Goal: Information Seeking & Learning: Learn about a topic

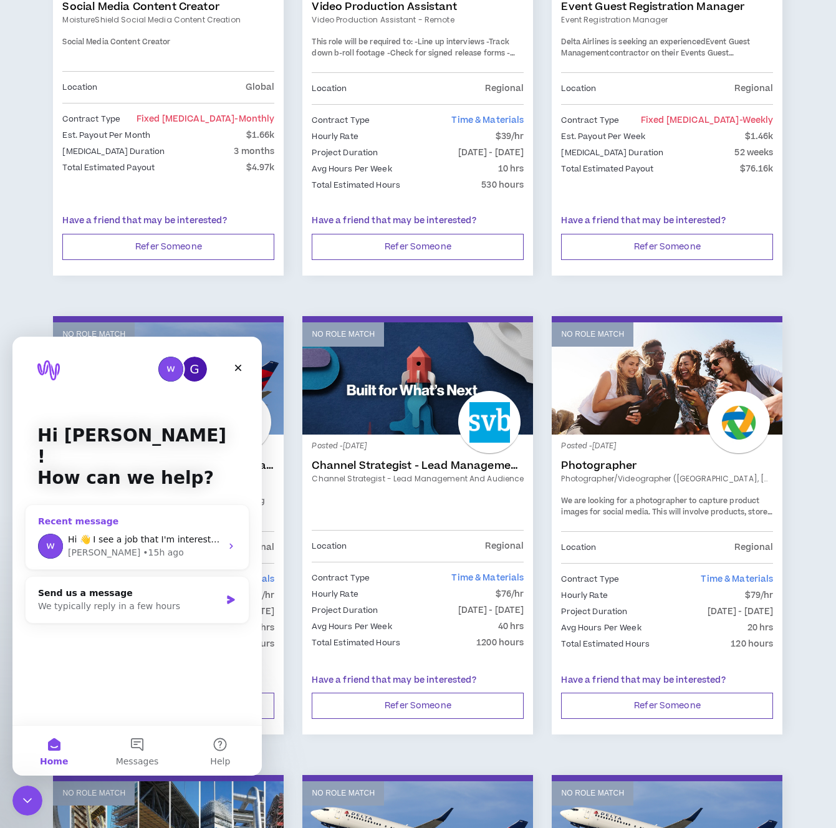
click at [216, 534] on span "Hi 👋 I see a job that I'm interested in (Social Media Content Creator for Moist…" at bounding box center [835, 539] width 1535 height 10
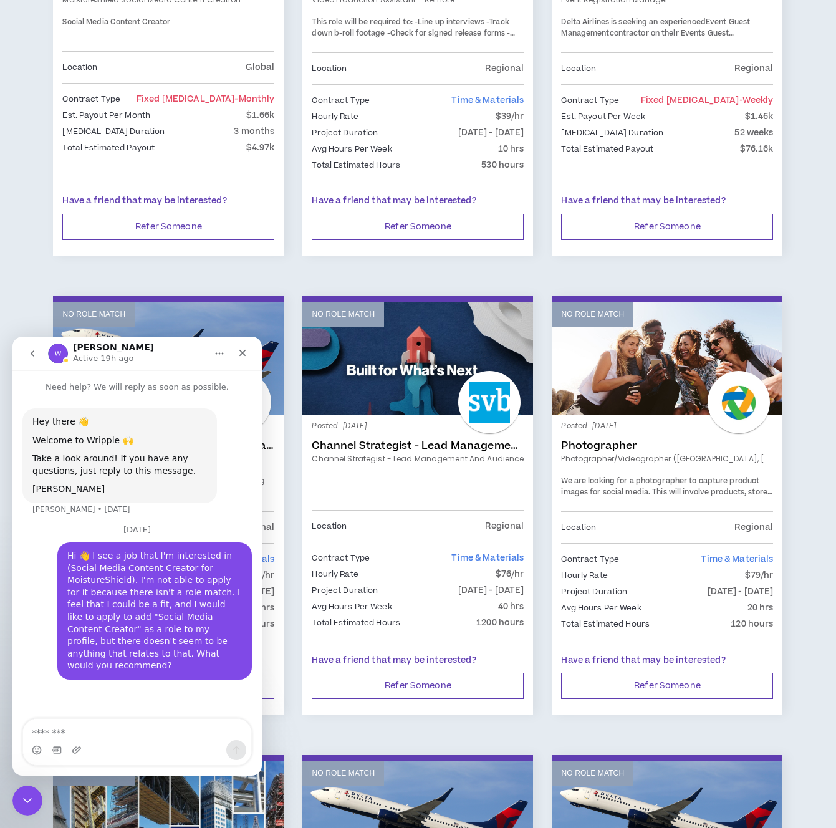
scroll to position [386, 0]
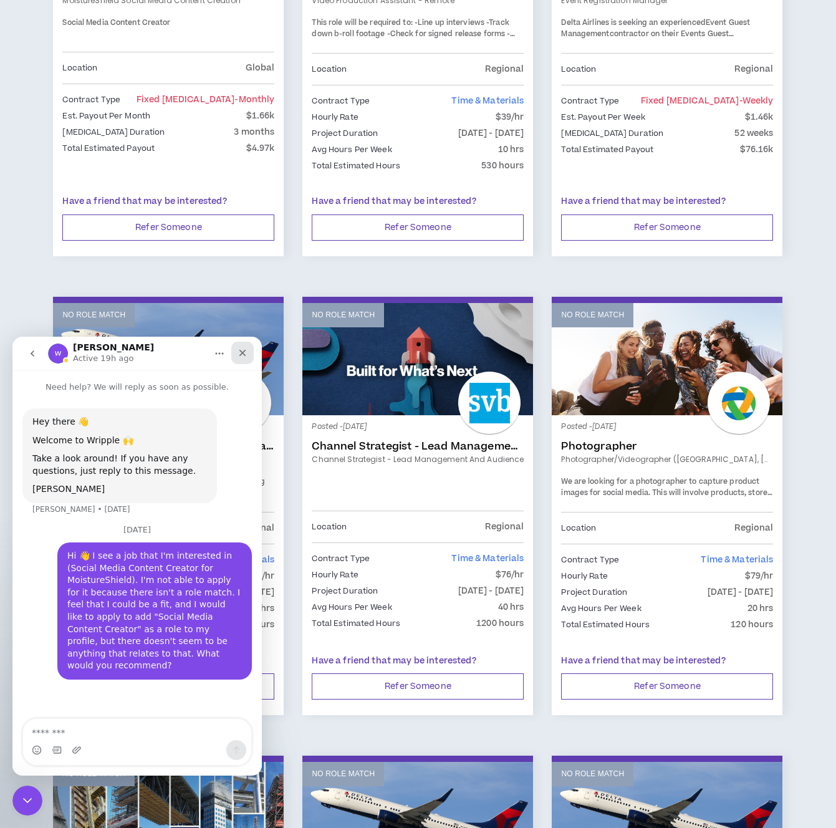
click at [241, 357] on icon "Close" at bounding box center [243, 353] width 10 height 10
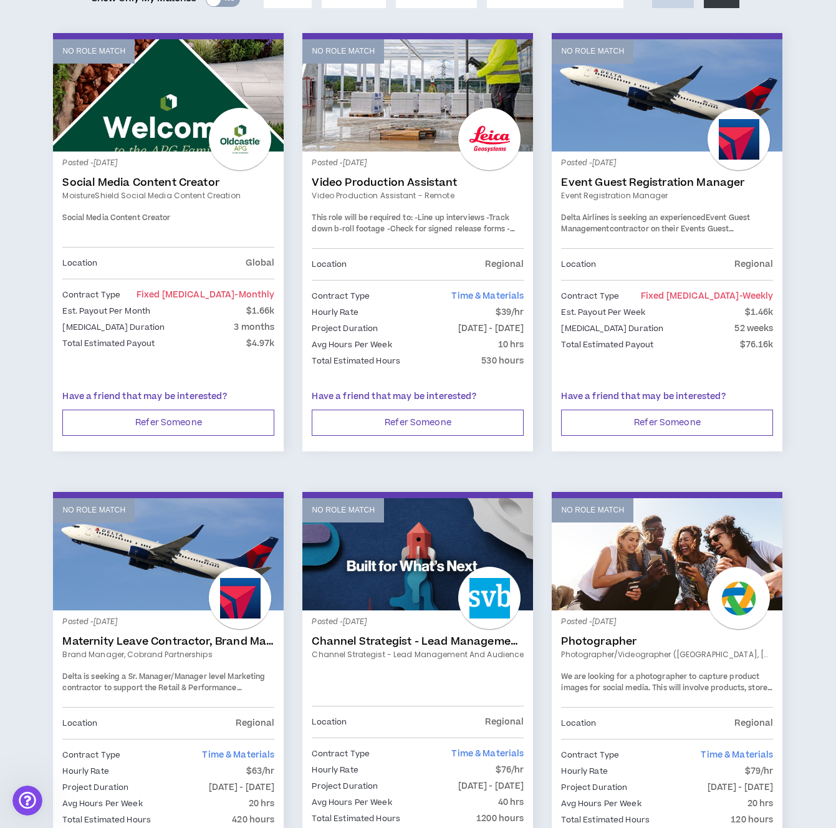
scroll to position [0, 0]
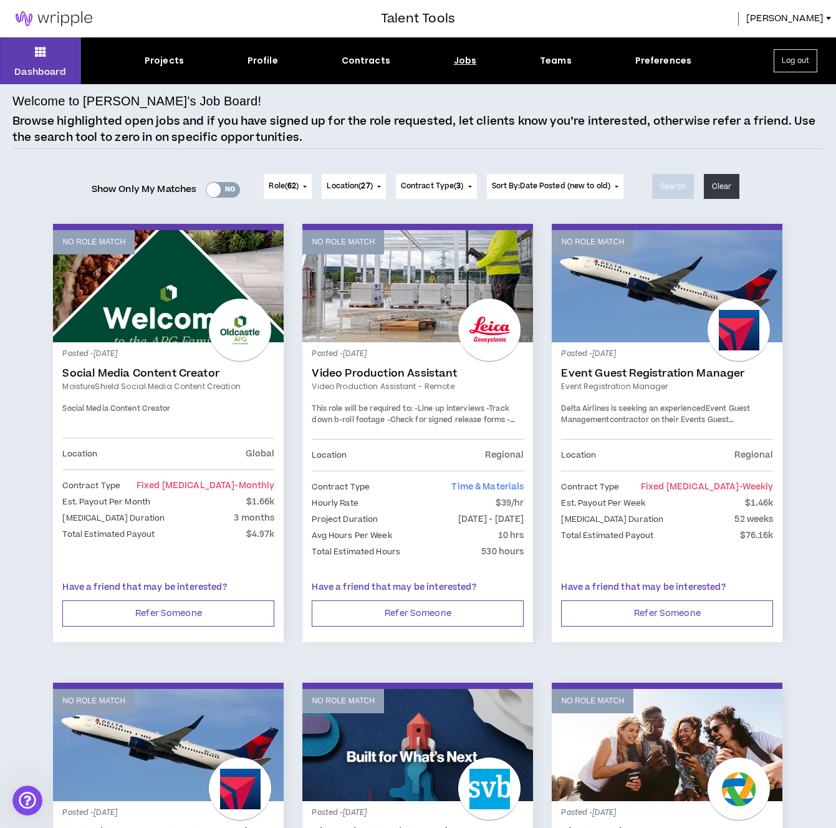
click at [229, 192] on div "Yes No" at bounding box center [223, 190] width 34 height 16
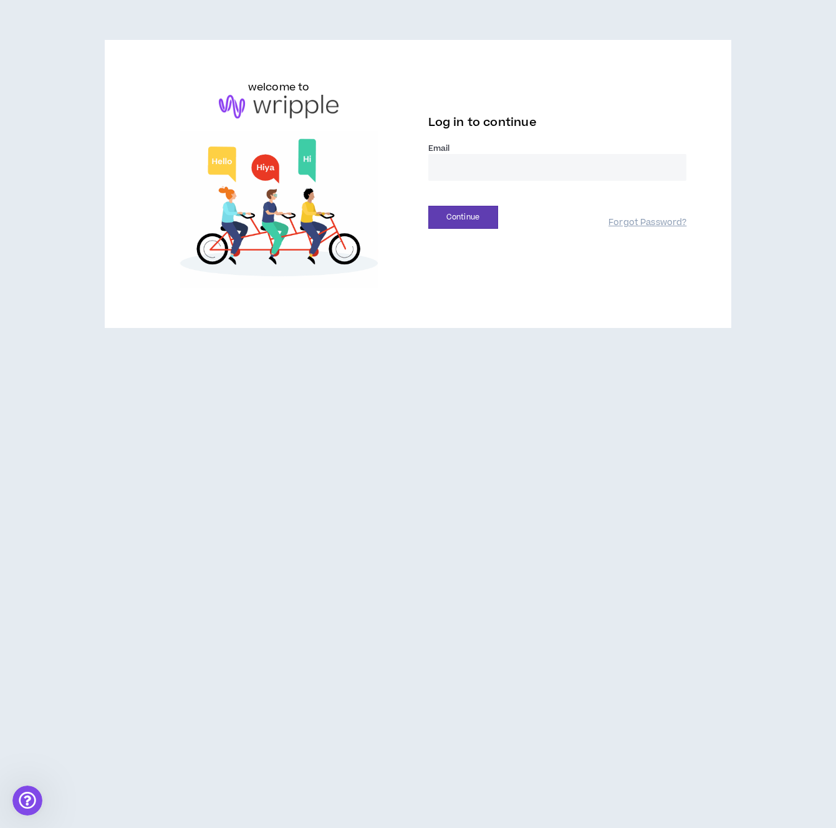
click at [455, 173] on input "email" at bounding box center [557, 167] width 259 height 27
type input "**********"
click at [462, 215] on button "Continue" at bounding box center [463, 217] width 70 height 23
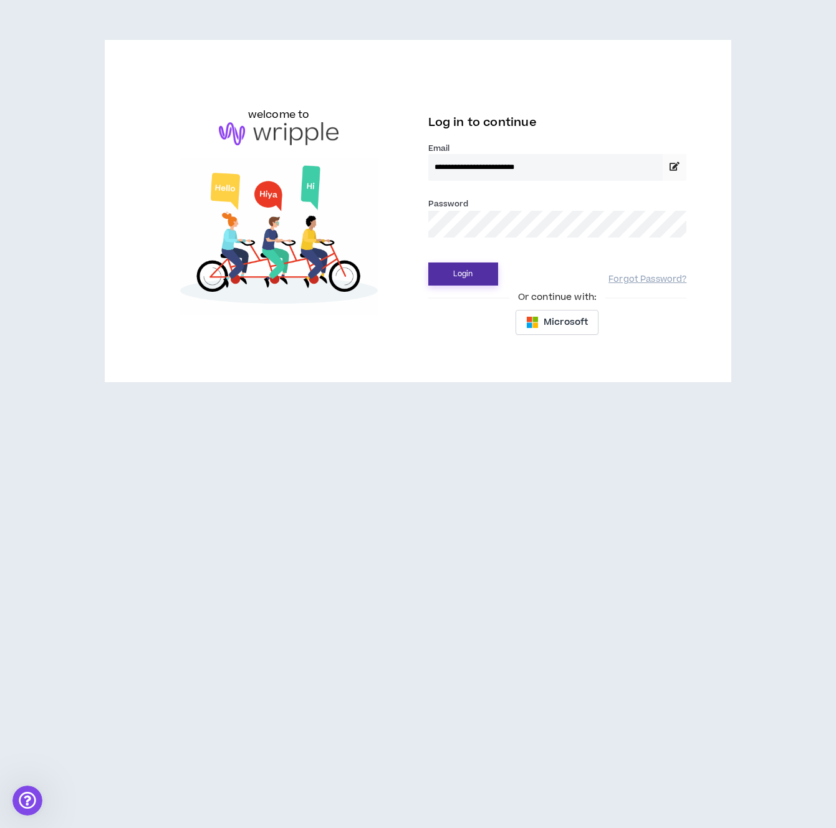
click at [456, 268] on button "Login" at bounding box center [463, 274] width 70 height 23
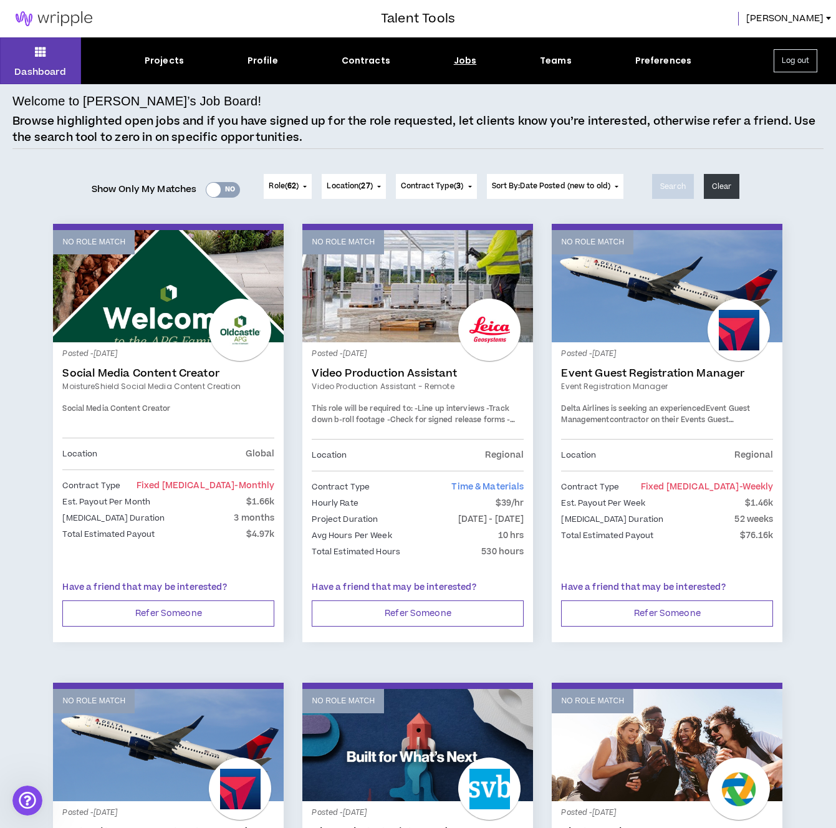
click at [225, 190] on div "Yes No" at bounding box center [223, 190] width 34 height 16
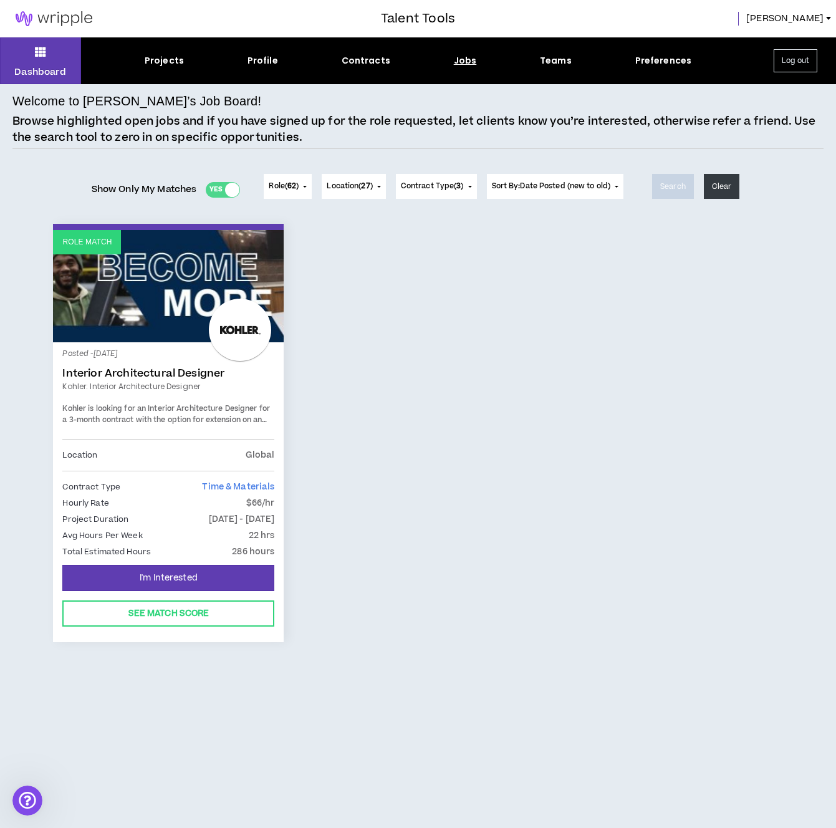
click at [163, 336] on link "Role Match" at bounding box center [168, 286] width 231 height 112
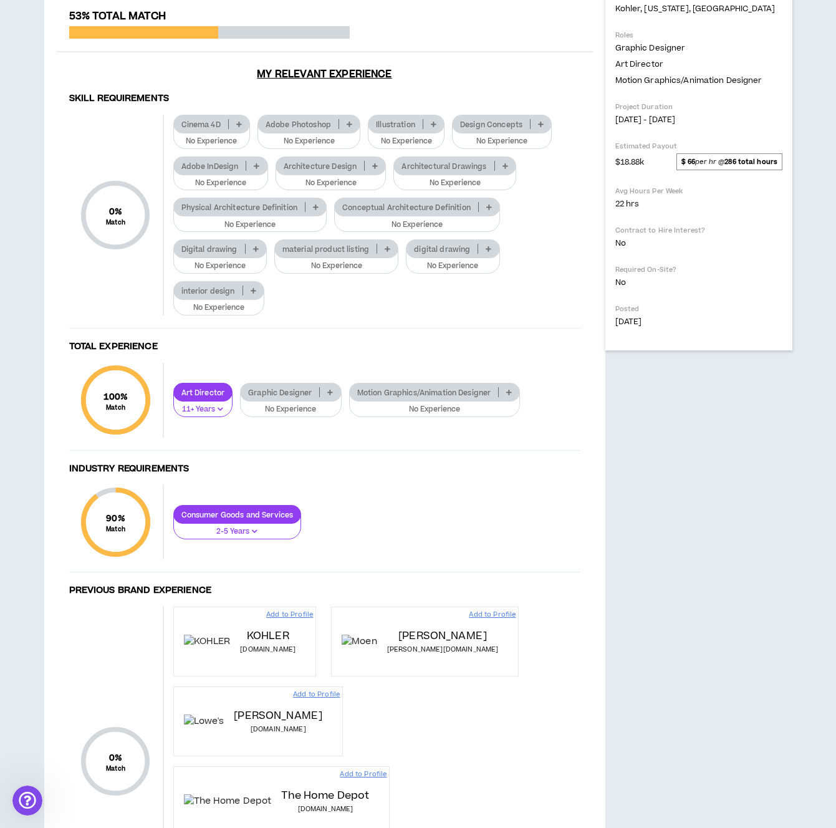
scroll to position [430, 0]
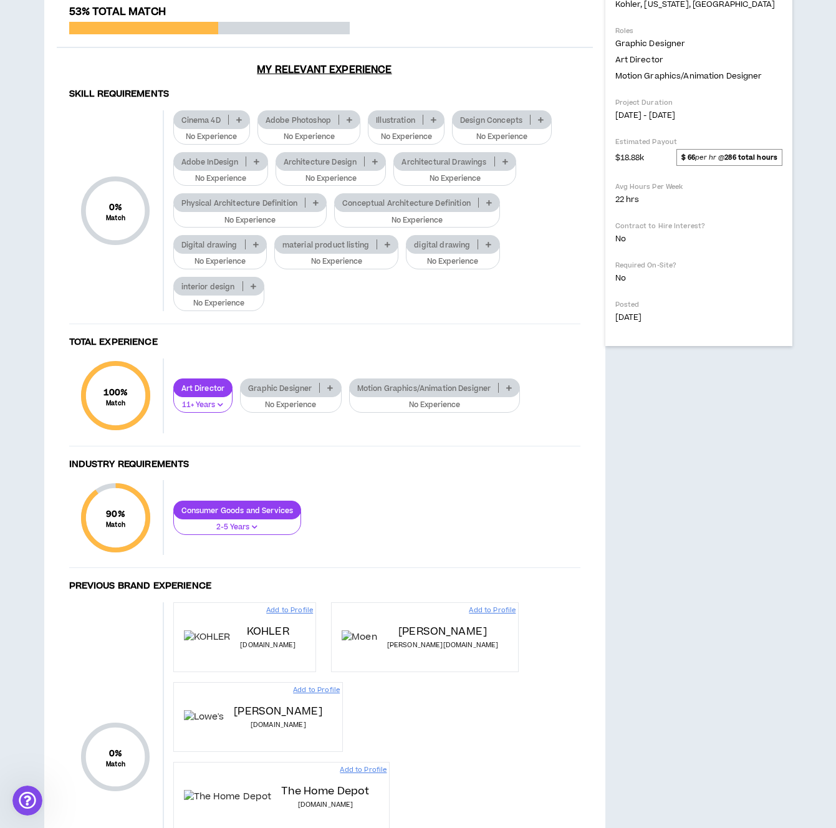
click at [347, 123] on icon at bounding box center [350, 120] width 6 height 6
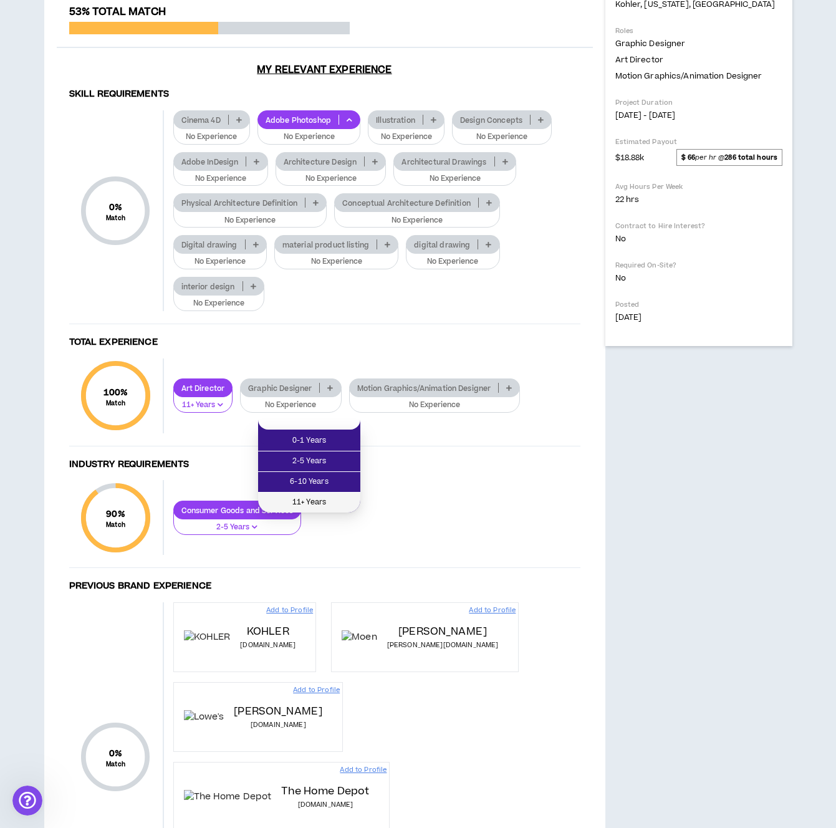
click at [297, 504] on span "11+ Years" at bounding box center [309, 503] width 87 height 14
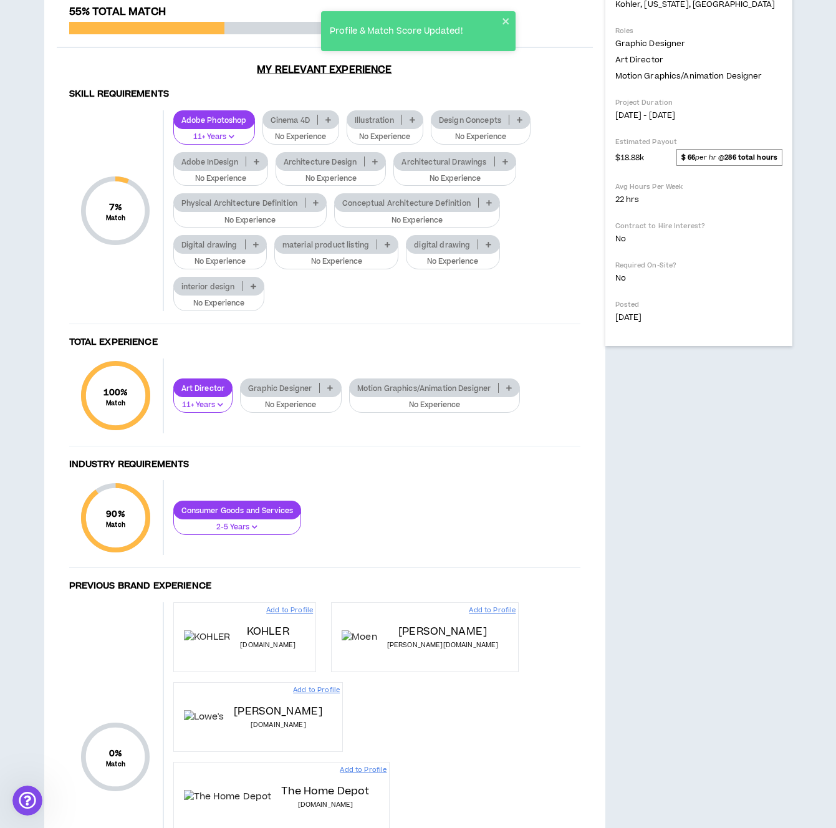
click at [523, 125] on p at bounding box center [519, 120] width 21 height 10
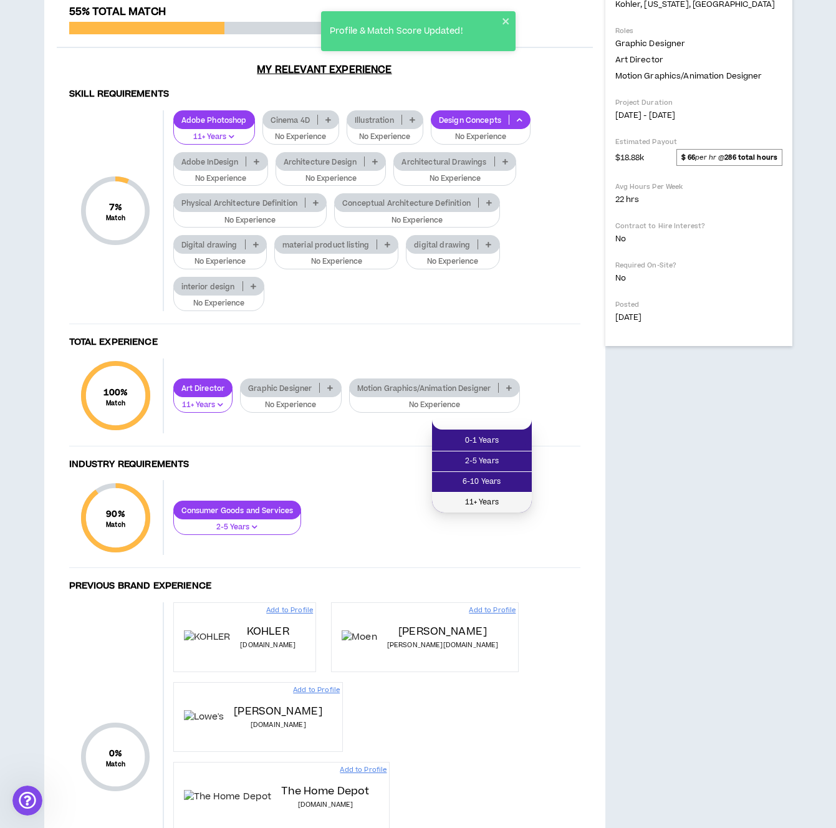
click at [491, 497] on span "11+ Years" at bounding box center [482, 503] width 85 height 14
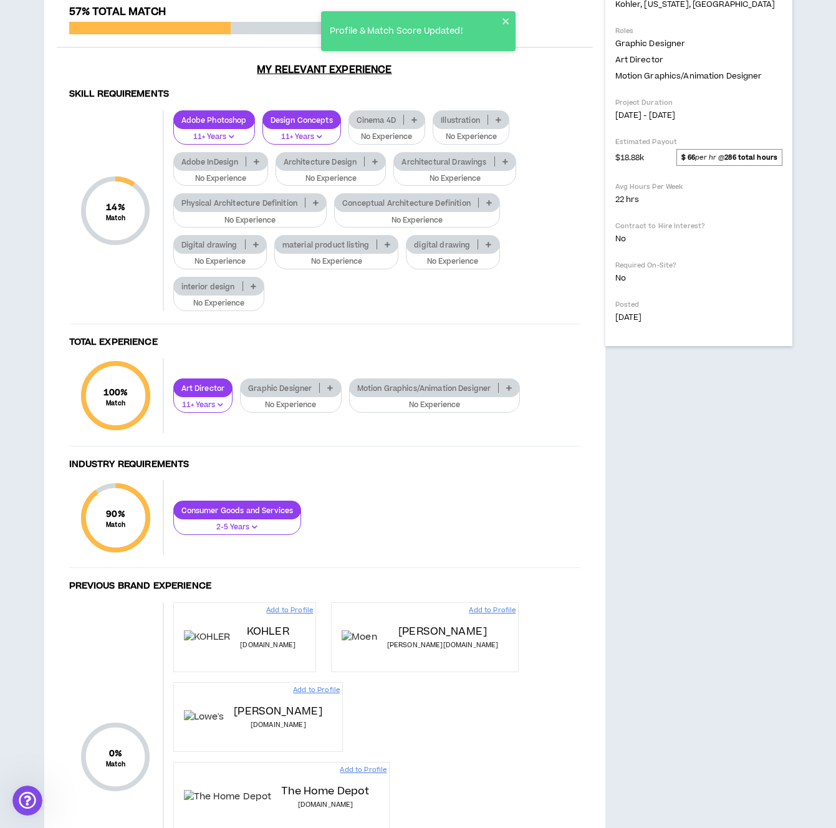
click at [259, 165] on icon at bounding box center [257, 161] width 6 height 6
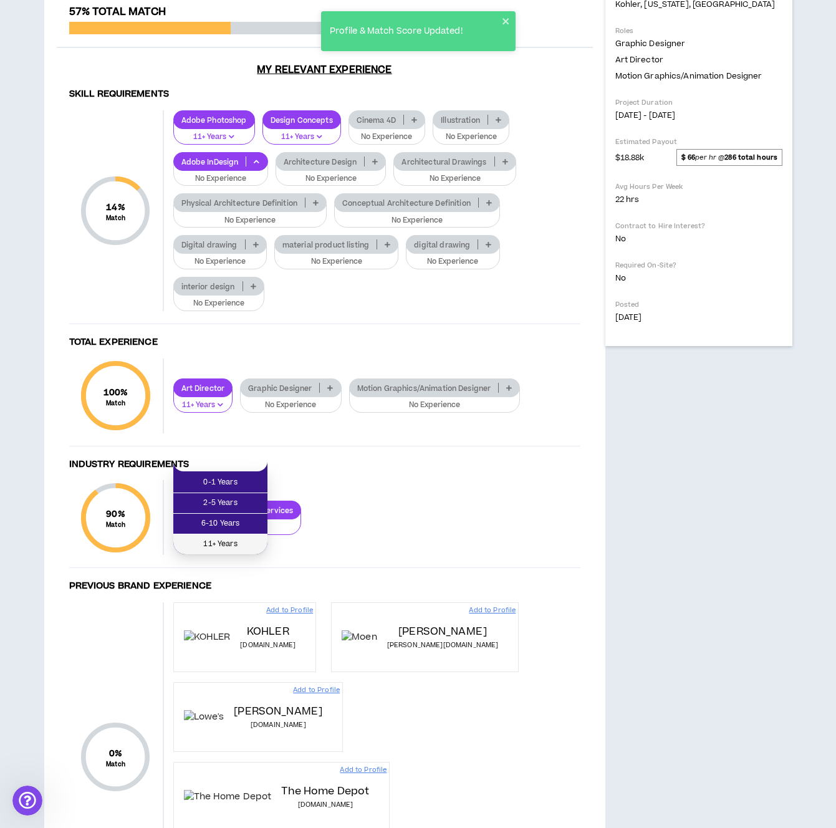
click at [246, 539] on span "11+ Years" at bounding box center [220, 545] width 79 height 14
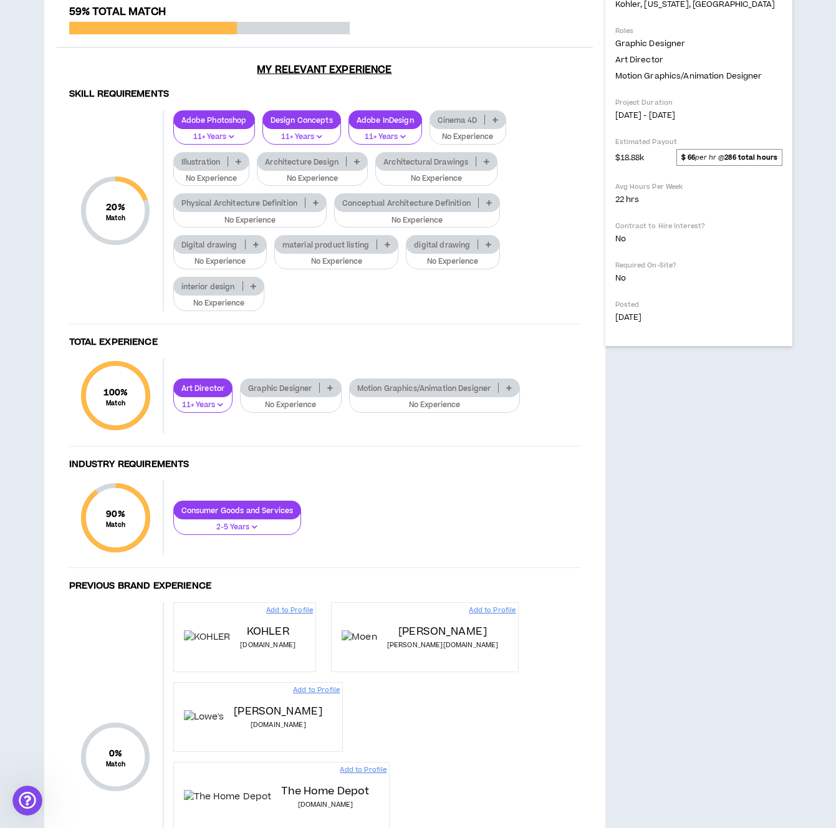
click at [255, 248] on icon at bounding box center [256, 244] width 6 height 6
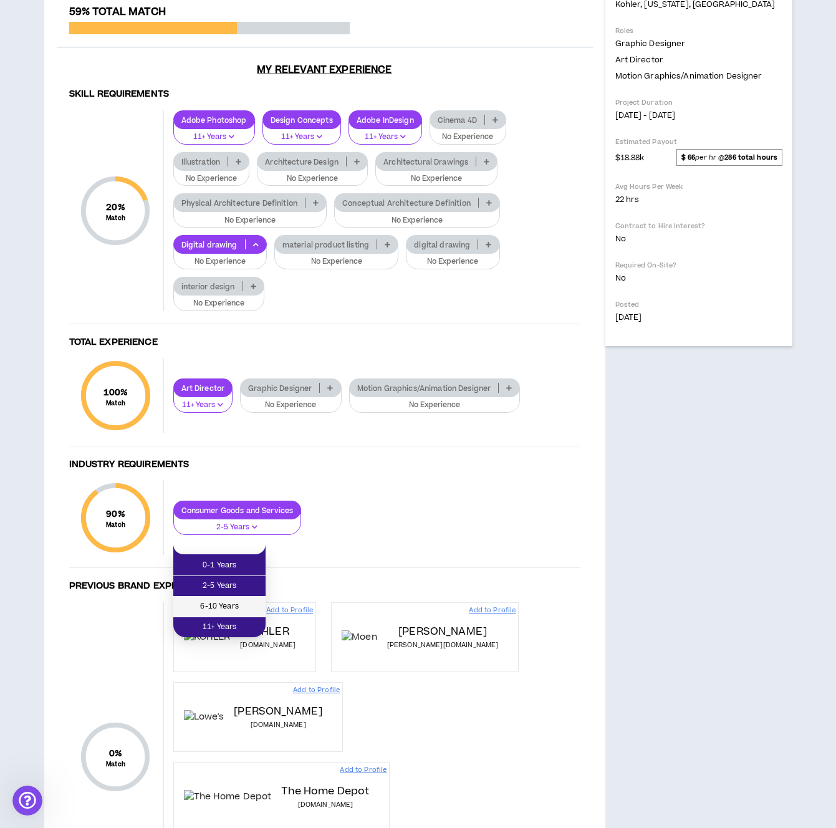
click at [235, 608] on span "6-10 Years" at bounding box center [219, 607] width 77 height 14
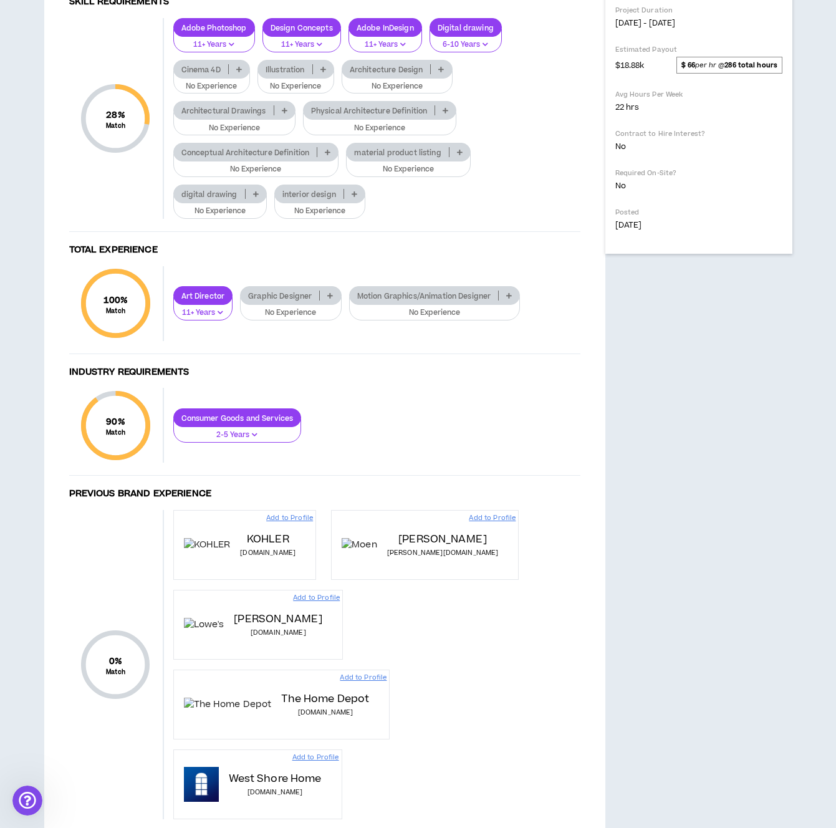
scroll to position [526, 0]
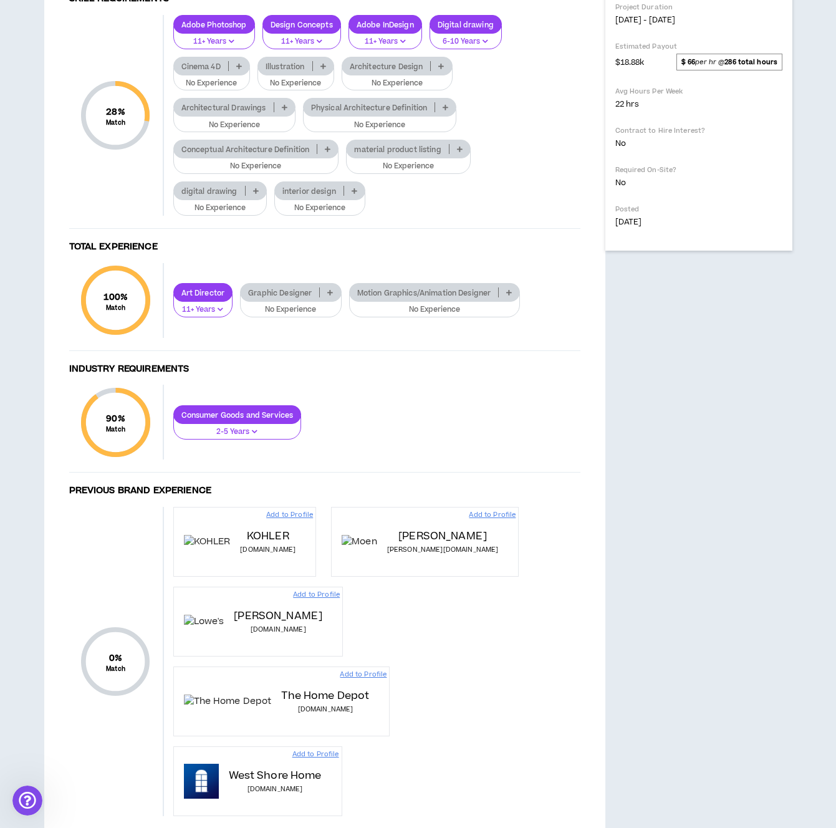
click at [336, 297] on p at bounding box center [330, 292] width 21 height 10
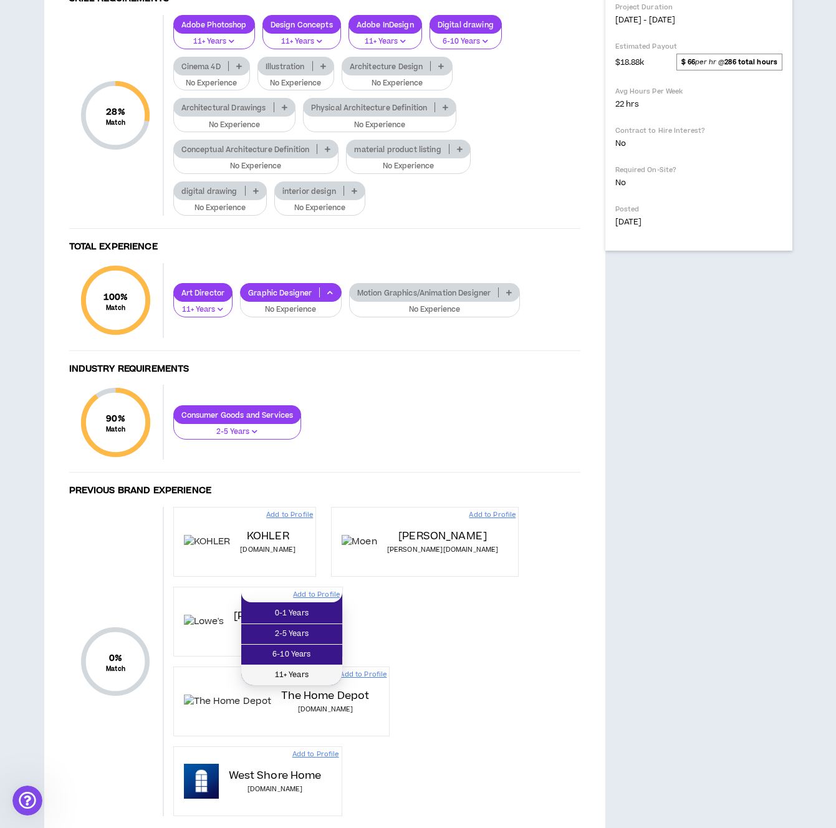
click at [309, 674] on span "11+ Years" at bounding box center [292, 676] width 86 height 14
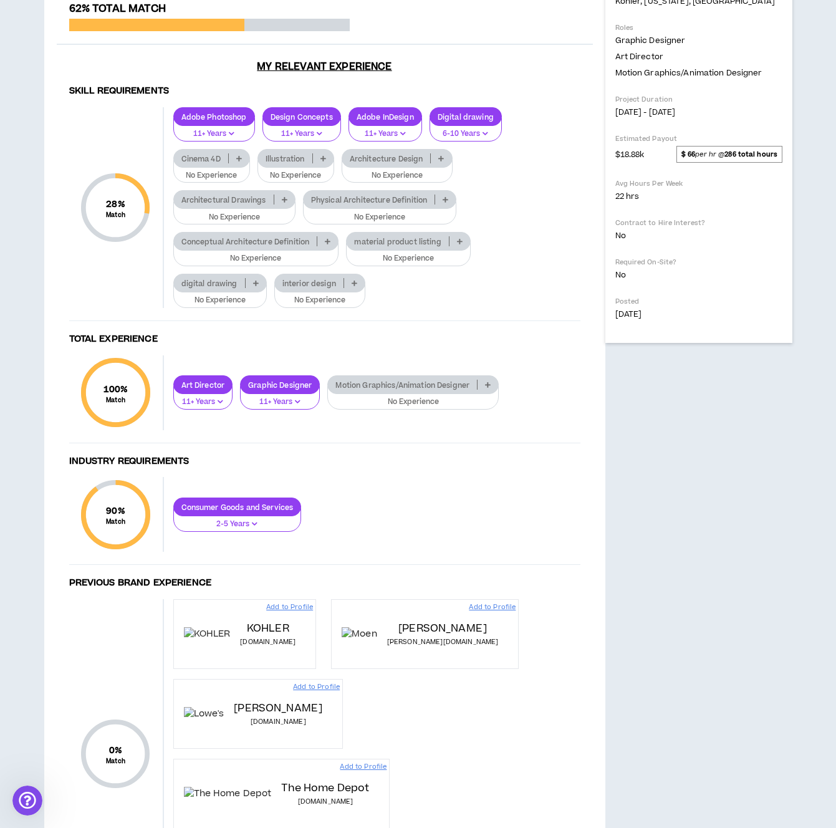
scroll to position [395, 0]
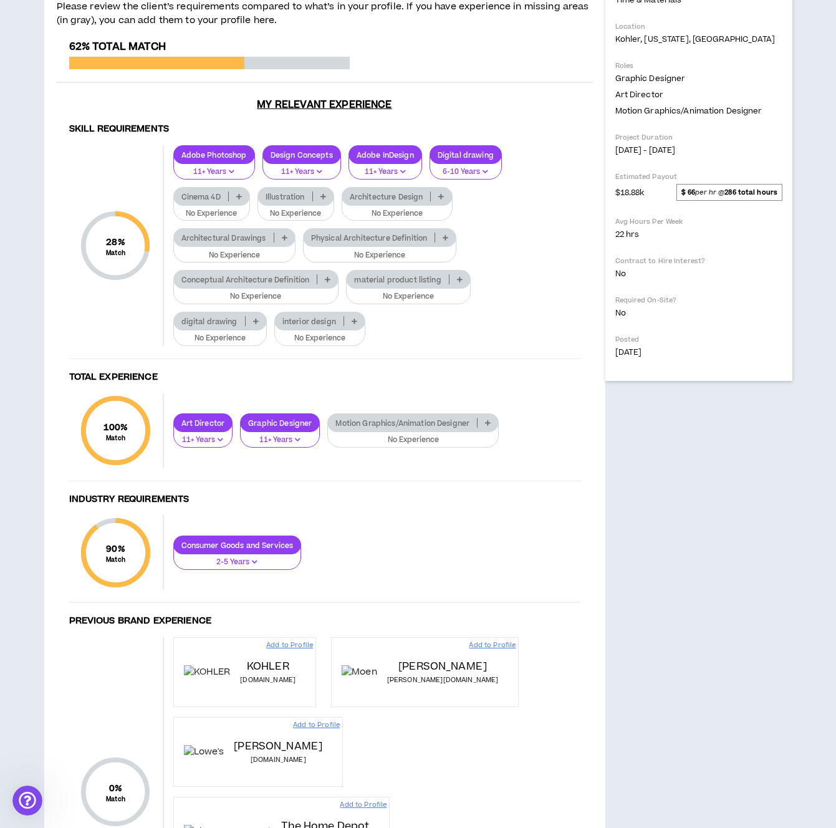
click at [325, 200] on icon at bounding box center [324, 196] width 6 height 6
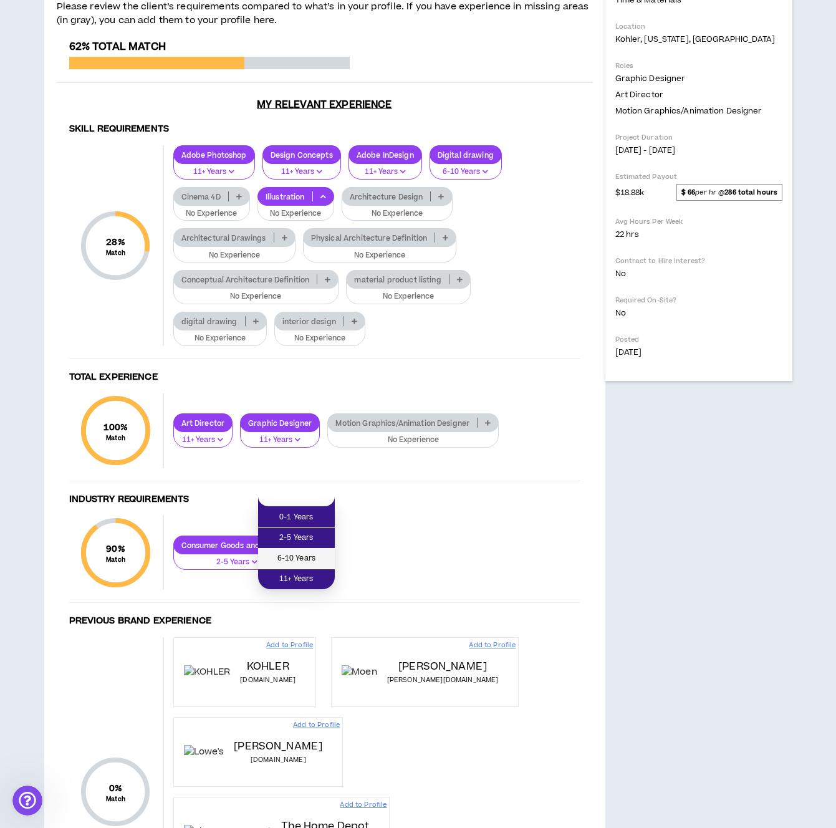
click at [316, 559] on span "6-10 Years" at bounding box center [297, 559] width 62 height 14
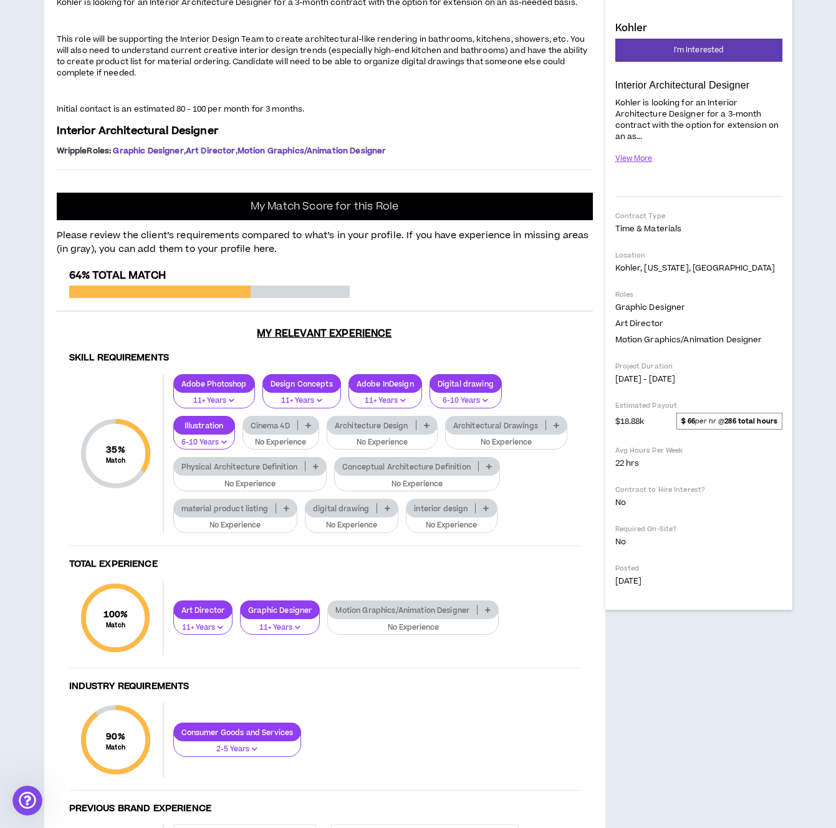
scroll to position [0, 0]
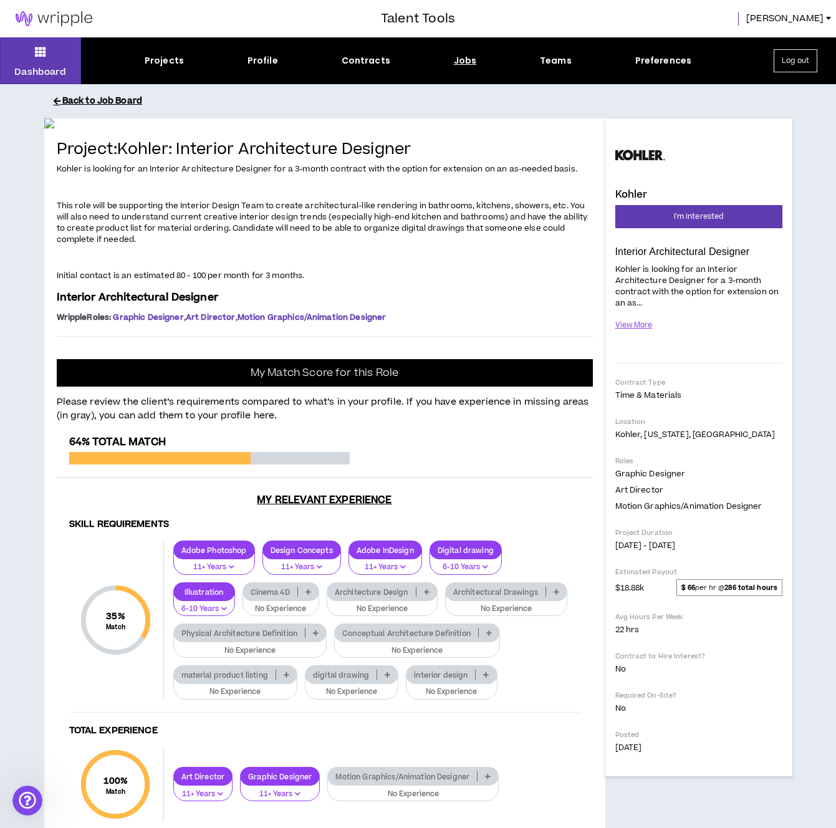
click at [96, 104] on button "Back to Job Board" at bounding box center [428, 101] width 748 height 22
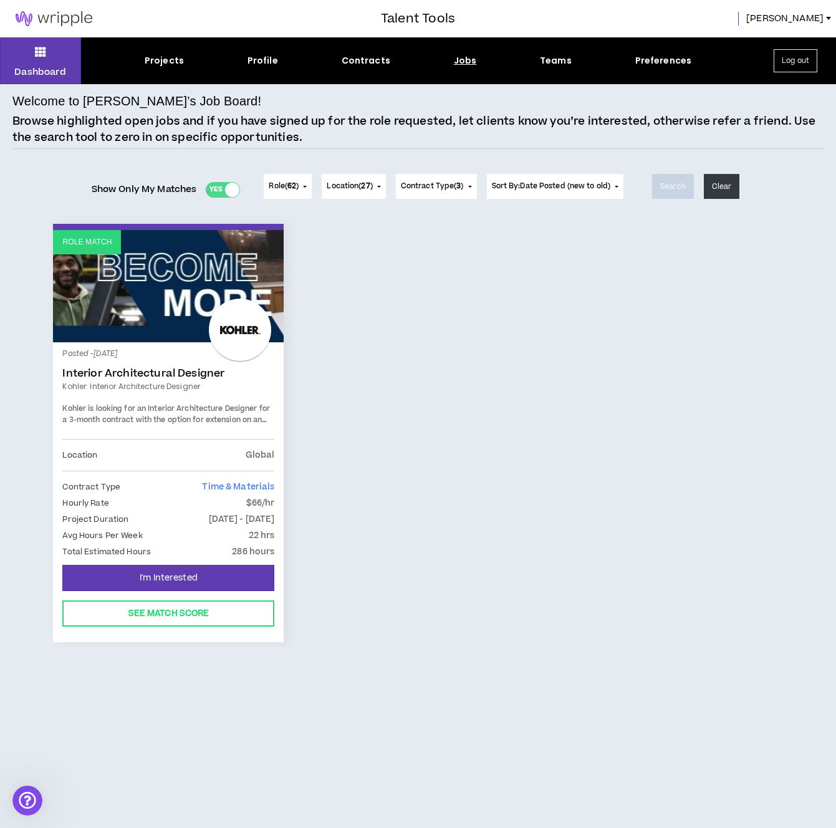
click at [213, 187] on div "Yes No" at bounding box center [223, 190] width 34 height 16
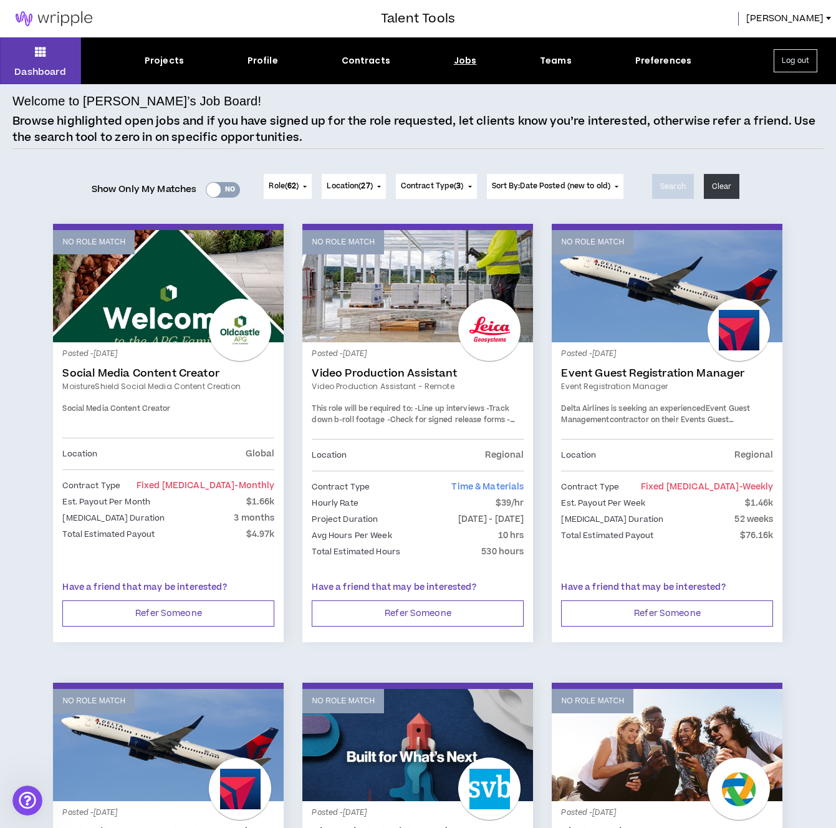
click at [59, 14] on img at bounding box center [54, 18] width 108 height 15
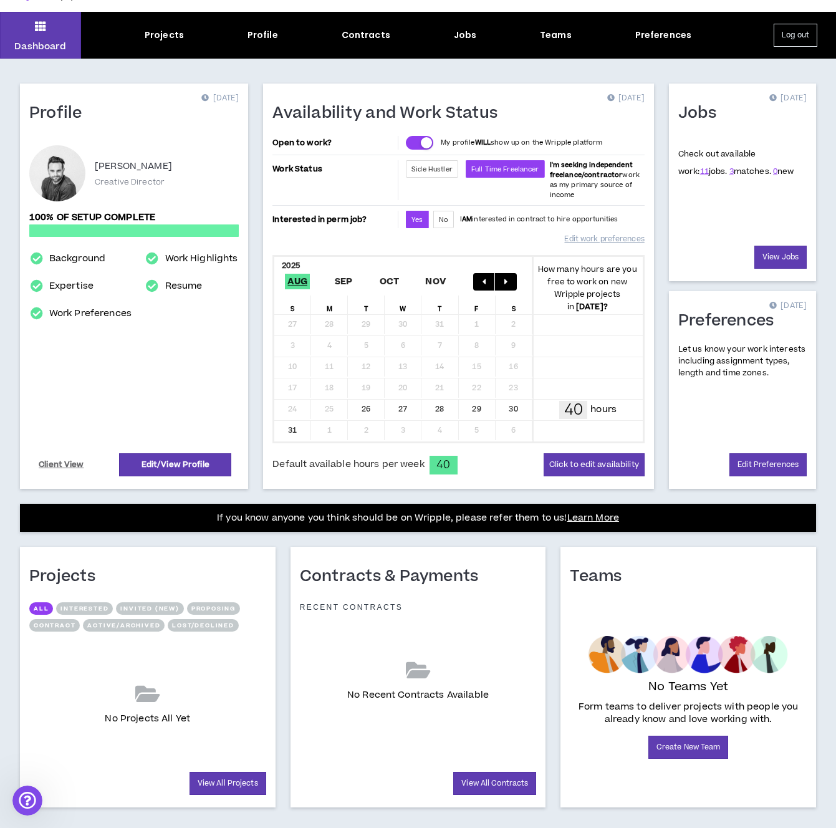
scroll to position [45, 0]
